Goal: Information Seeking & Learning: Check status

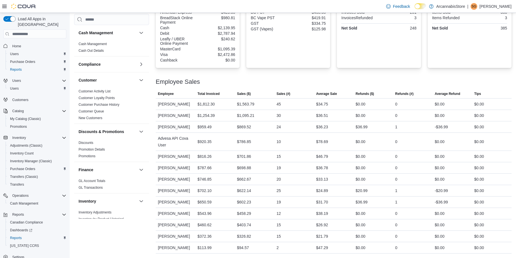
scroll to position [318, 0]
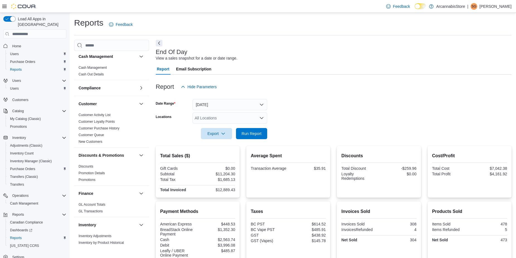
scroll to position [212, 0]
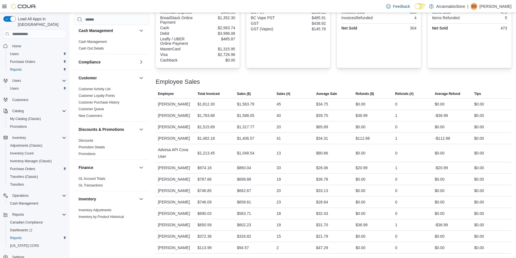
click at [218, 73] on div at bounding box center [334, 75] width 356 height 7
